Goal: Task Accomplishment & Management: Manage account settings

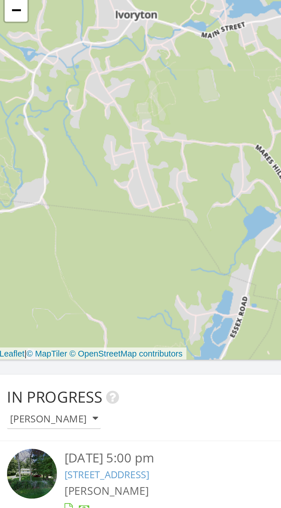
scroll to position [53, 0]
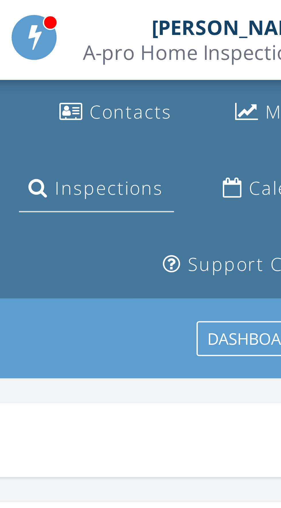
click at [214, 45] on div "Inspections" at bounding box center [211, 42] width 25 height 5
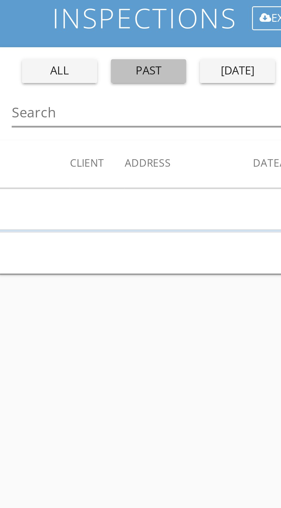
click at [53, 97] on div "past" at bounding box center [50, 96] width 21 height 6
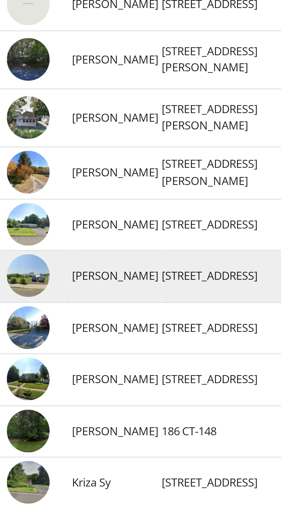
click at [12, 340] on img at bounding box center [9, 338] width 14 height 14
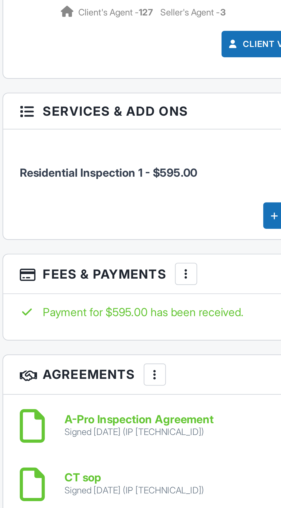
scroll to position [634, 0]
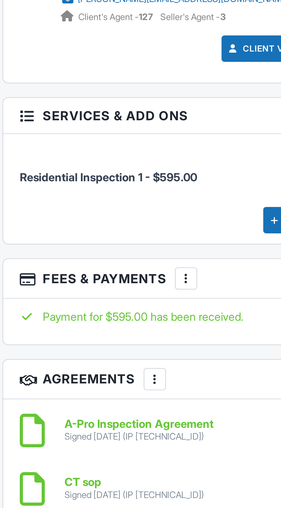
click at [96, 295] on div "Payment for $595.00 has been received." at bounding box center [140, 296] width 252 height 19
click at [104, 295] on div "Payment for $595.00 has been received." at bounding box center [140, 296] width 252 height 19
click at [91, 274] on div "More" at bounding box center [89, 278] width 9 height 9
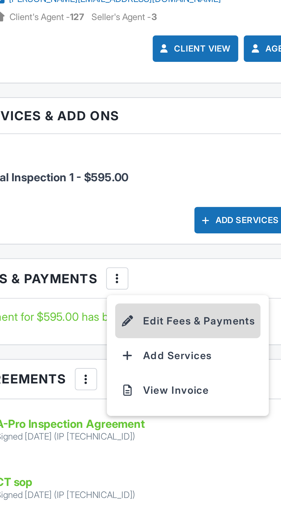
click at [134, 292] on li "Edit Fees & Payments" at bounding box center [119, 296] width 60 height 14
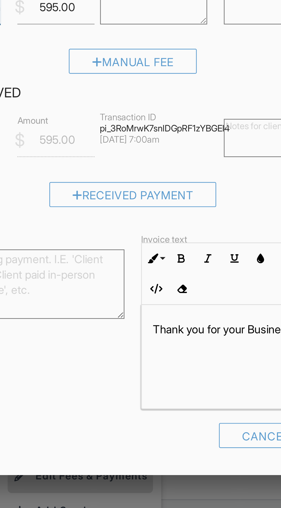
scroll to position [0, 6]
